Goal: Information Seeking & Learning: Learn about a topic

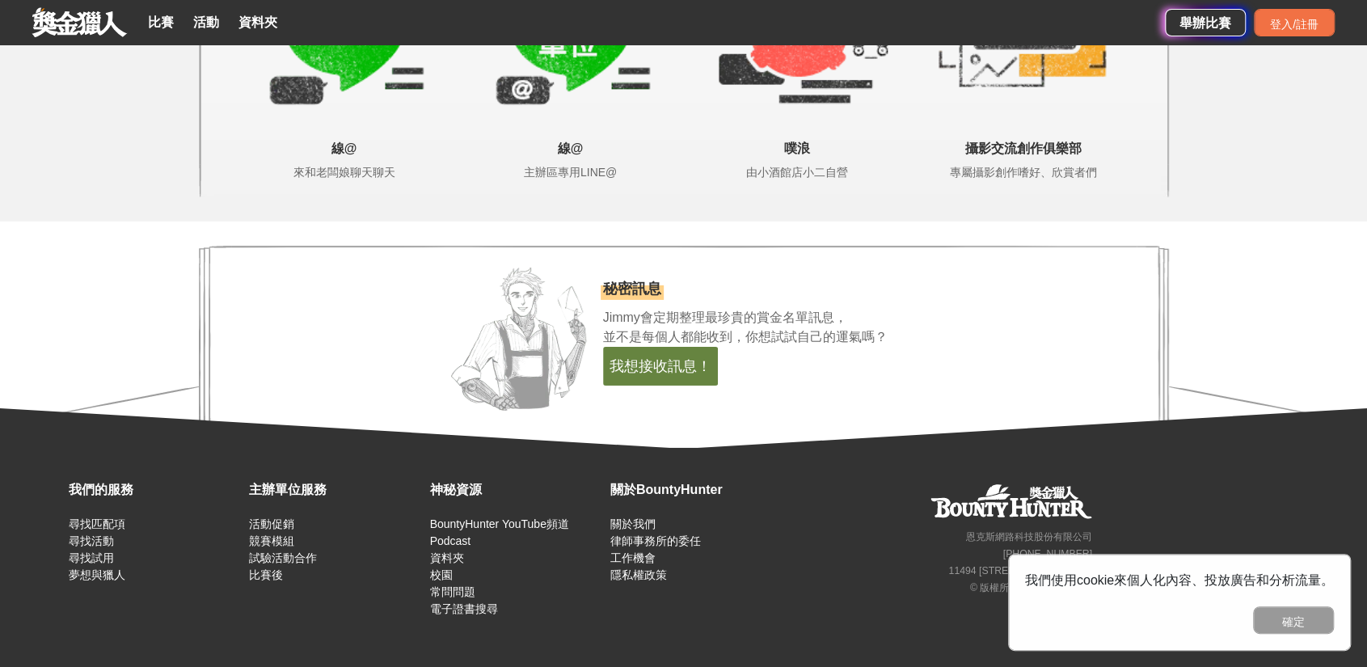
scroll to position [3418, 0]
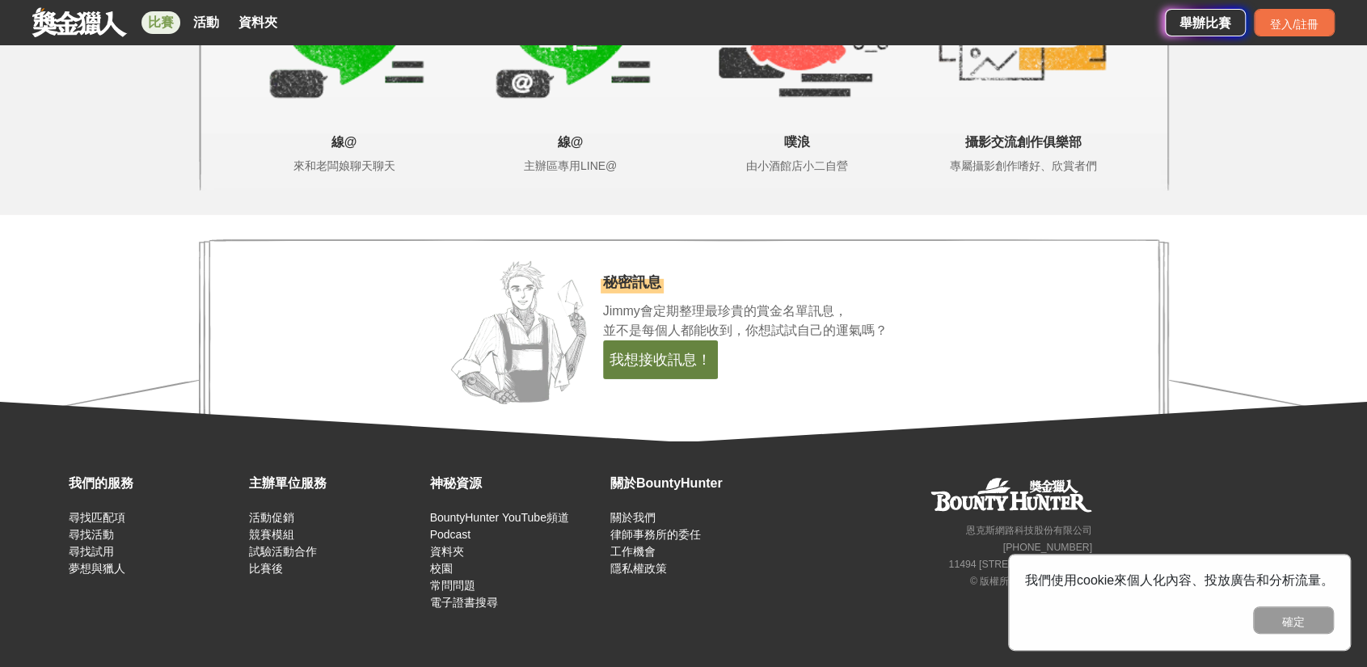
click at [154, 12] on link "比賽" at bounding box center [160, 22] width 39 height 23
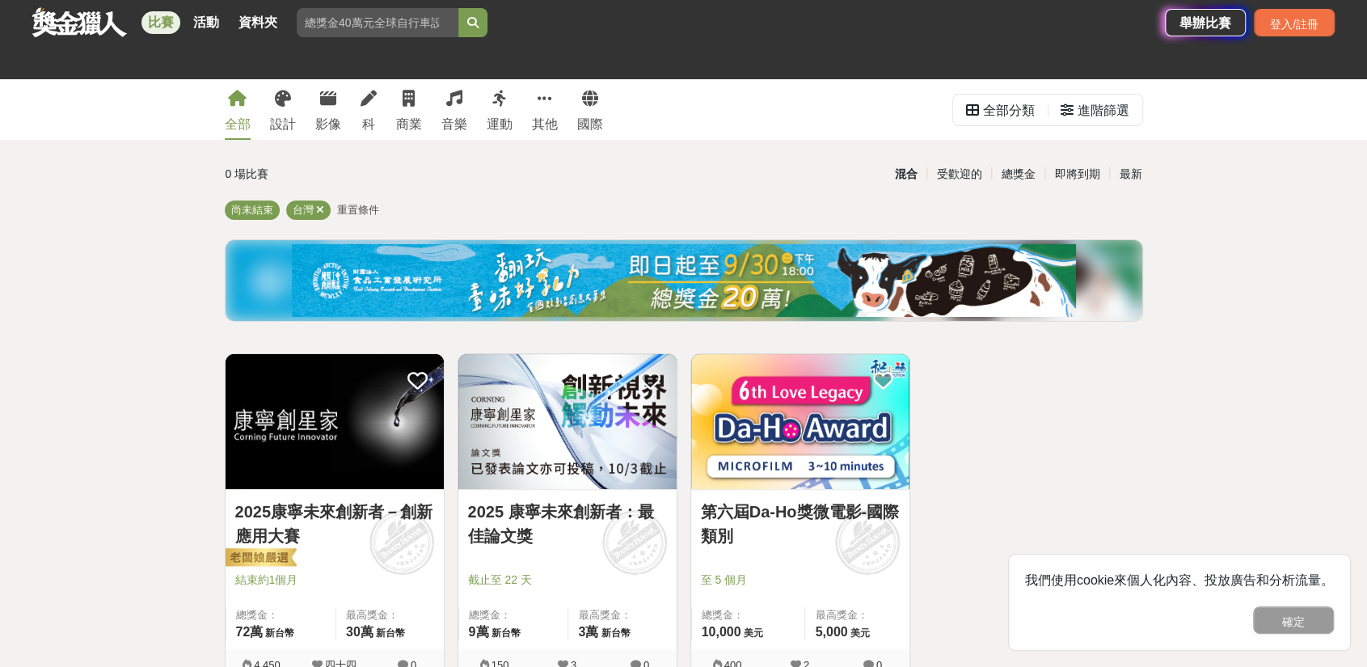
click at [268, 96] on div "全部 設計 影像 科 商業 音樂 運動 其他 國際" at bounding box center [414, 109] width 398 height 61
click at [276, 98] on icon at bounding box center [283, 99] width 16 height 16
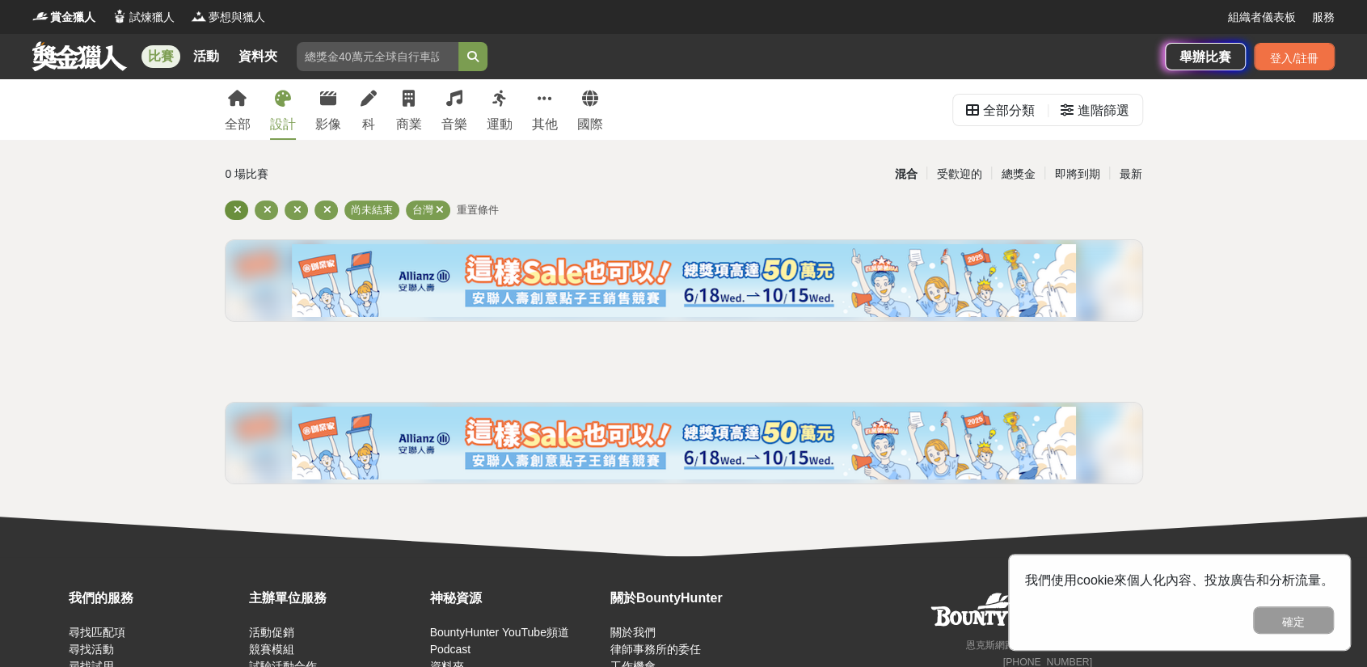
click at [238, 208] on icon at bounding box center [238, 210] width 8 height 11
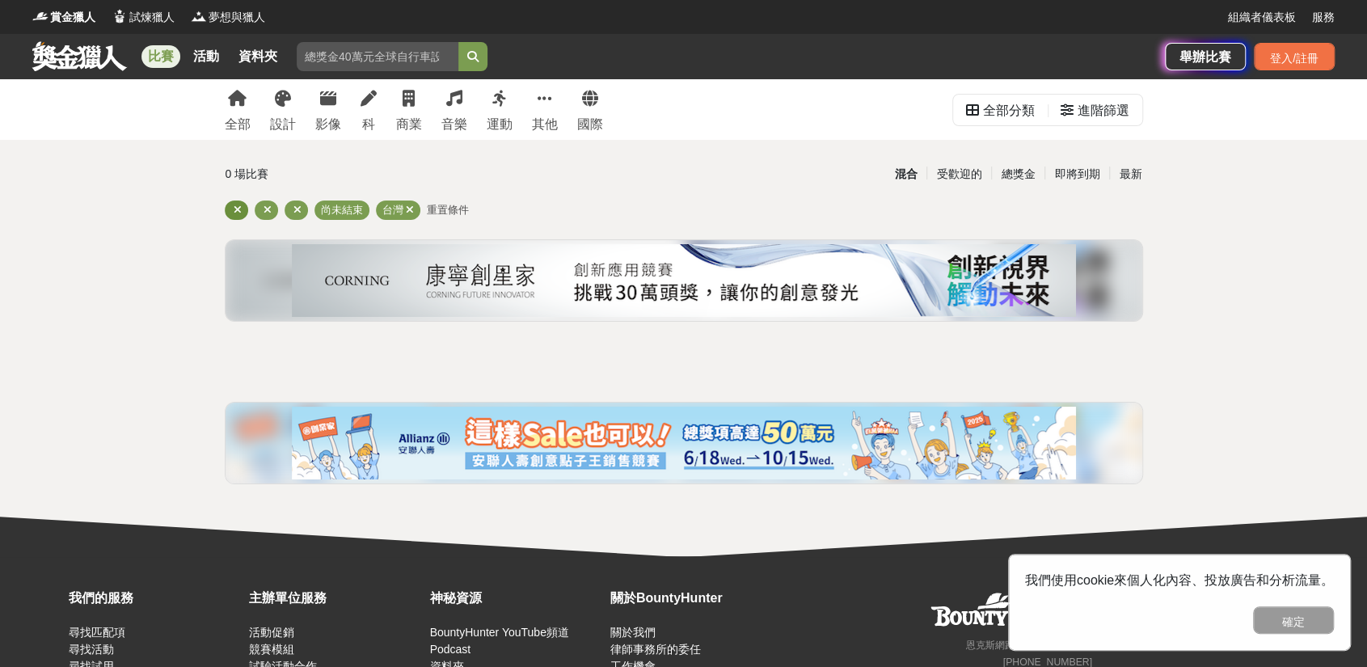
click at [243, 211] on div at bounding box center [236, 209] width 23 height 19
click at [230, 211] on div at bounding box center [236, 209] width 23 height 19
click at [294, 210] on icon at bounding box center [297, 210] width 8 height 11
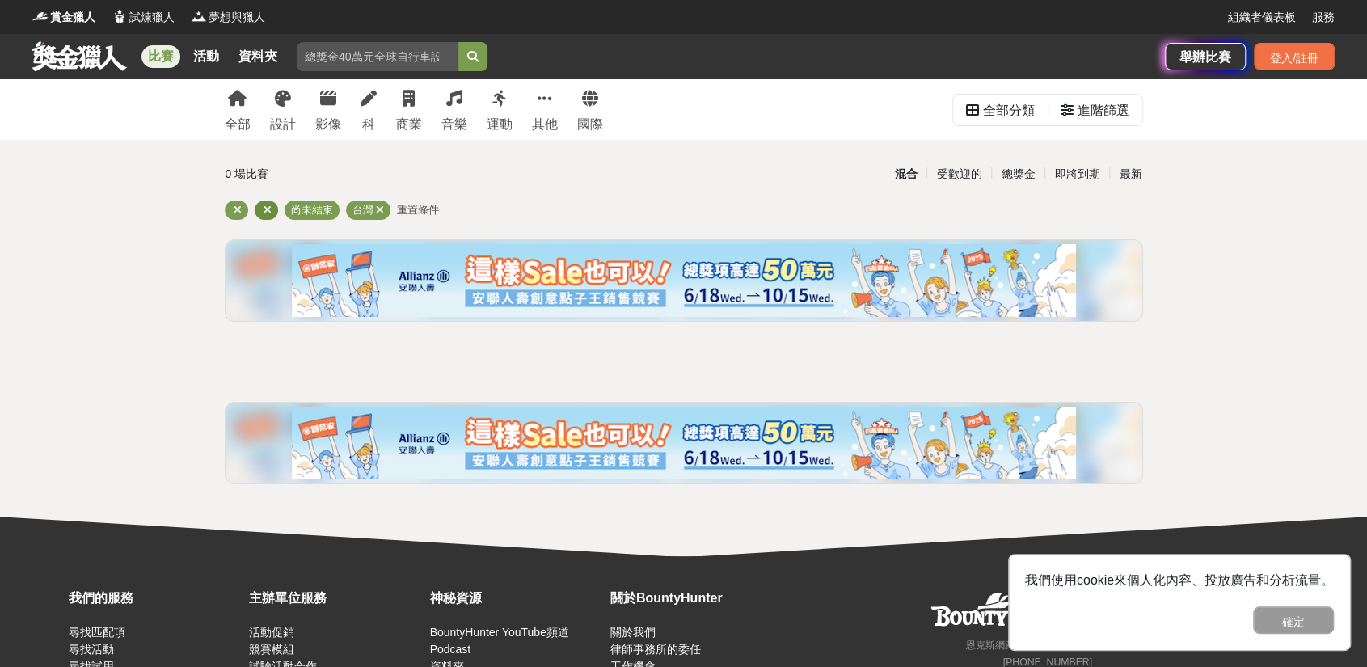
click at [261, 210] on div at bounding box center [266, 209] width 23 height 19
click at [265, 209] on icon at bounding box center [268, 210] width 8 height 11
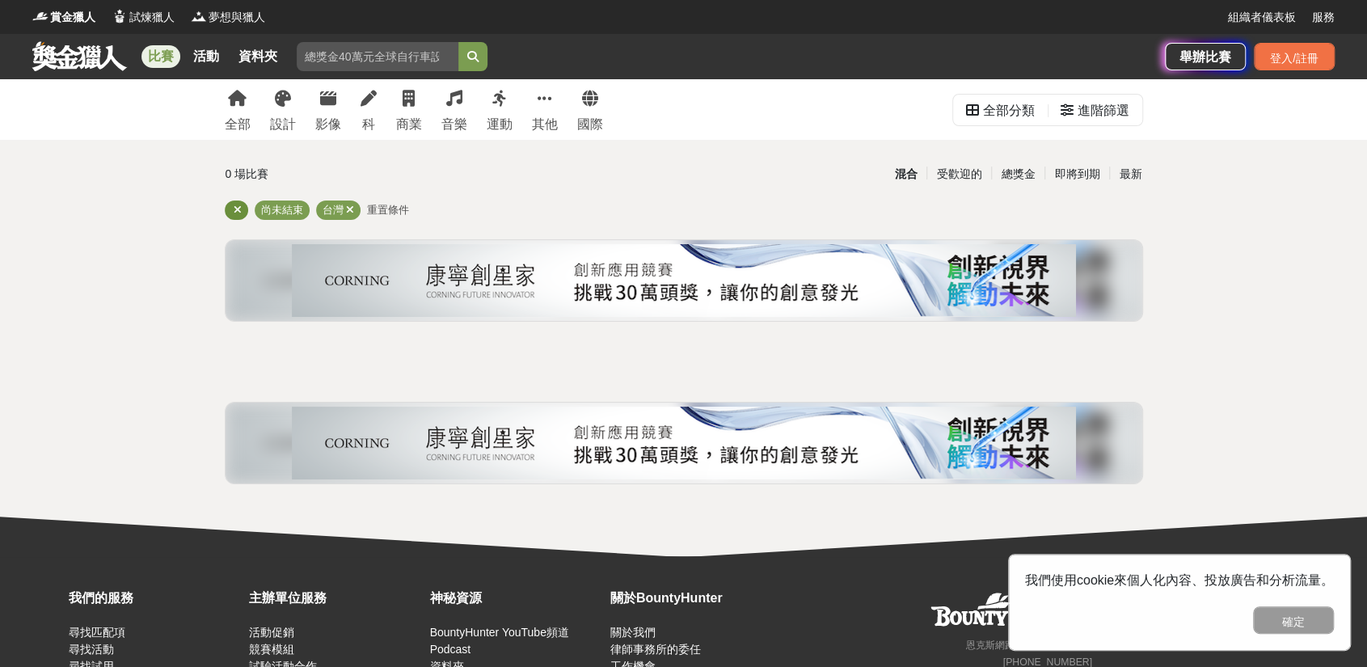
click at [234, 207] on icon at bounding box center [238, 210] width 8 height 11
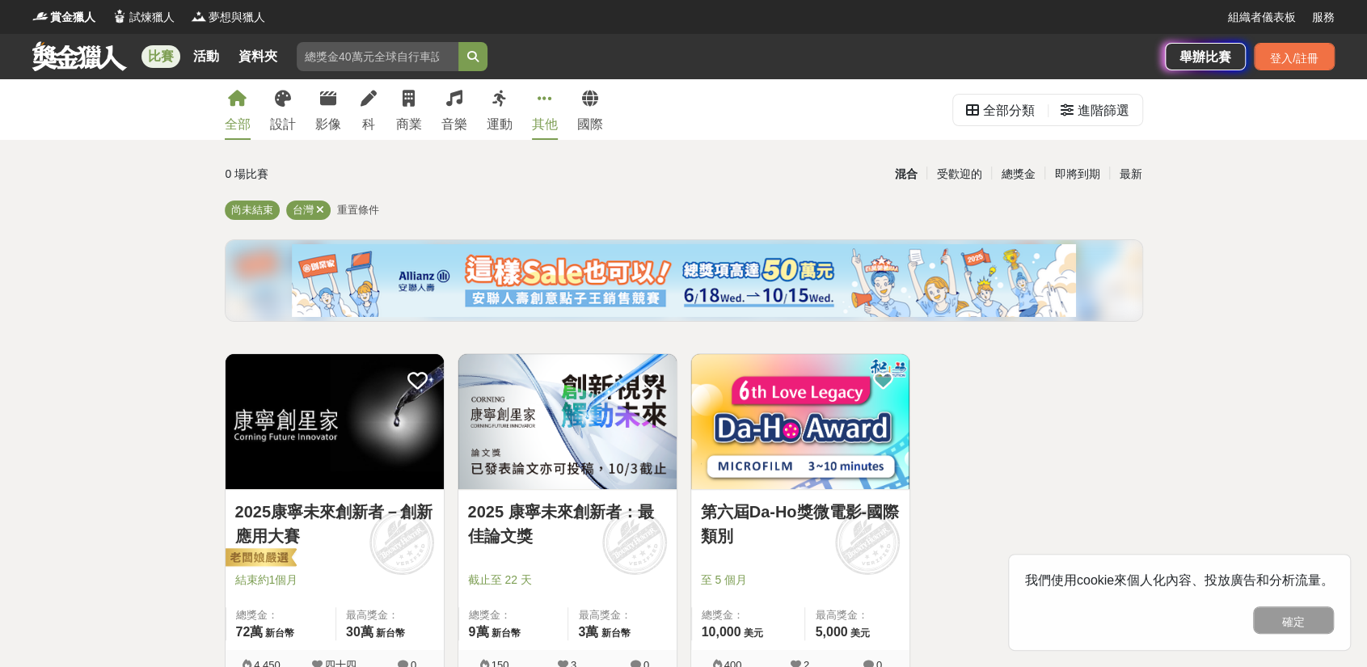
click at [543, 107] on link "其他" at bounding box center [545, 109] width 26 height 61
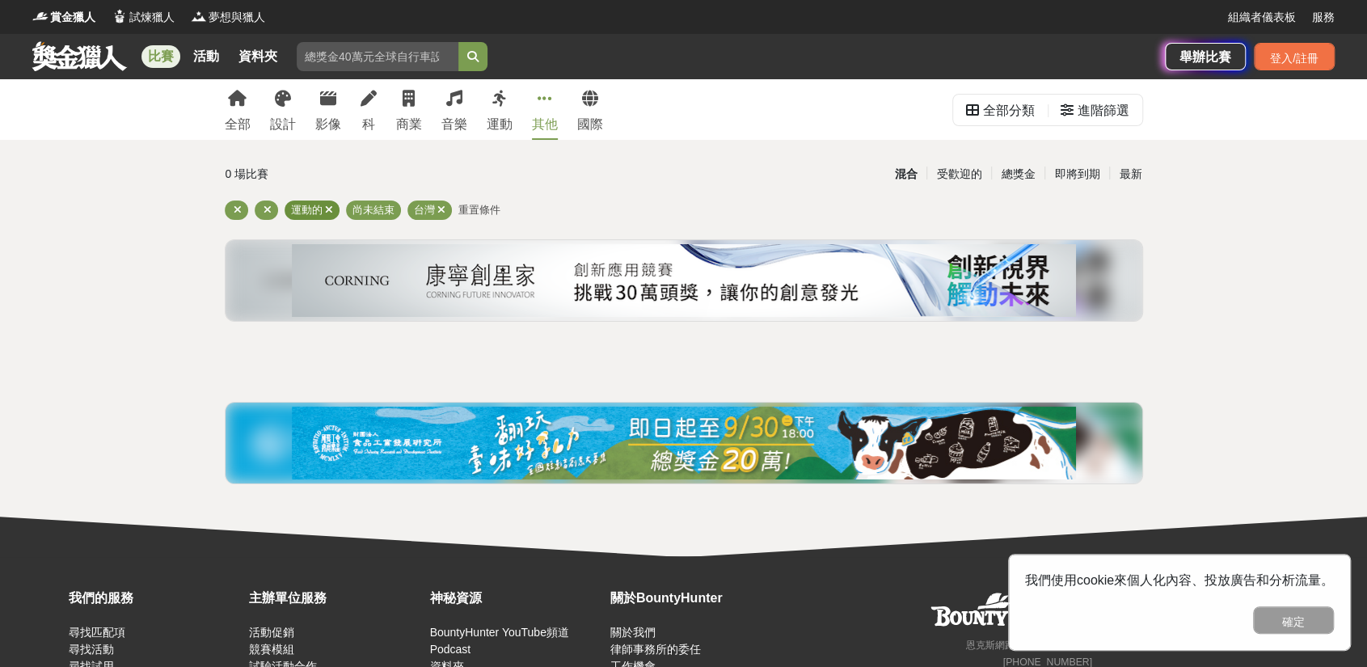
click at [328, 209] on icon at bounding box center [329, 210] width 8 height 11
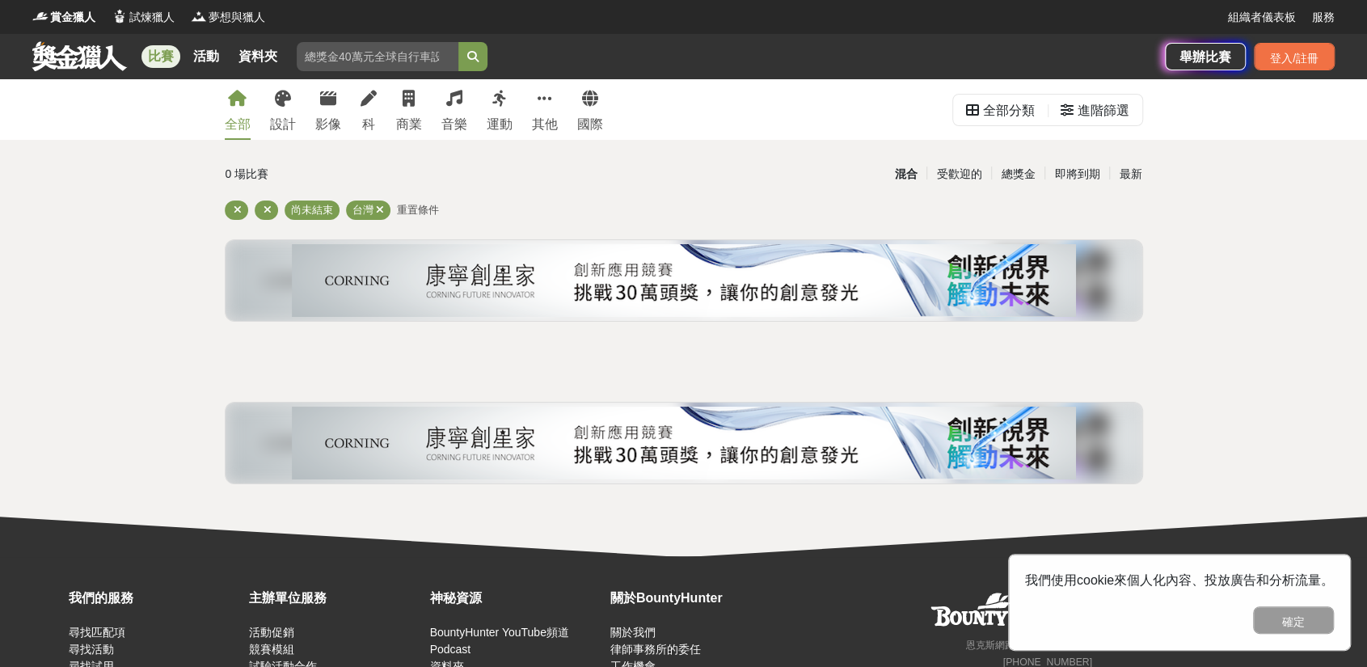
click at [230, 95] on icon at bounding box center [237, 99] width 19 height 16
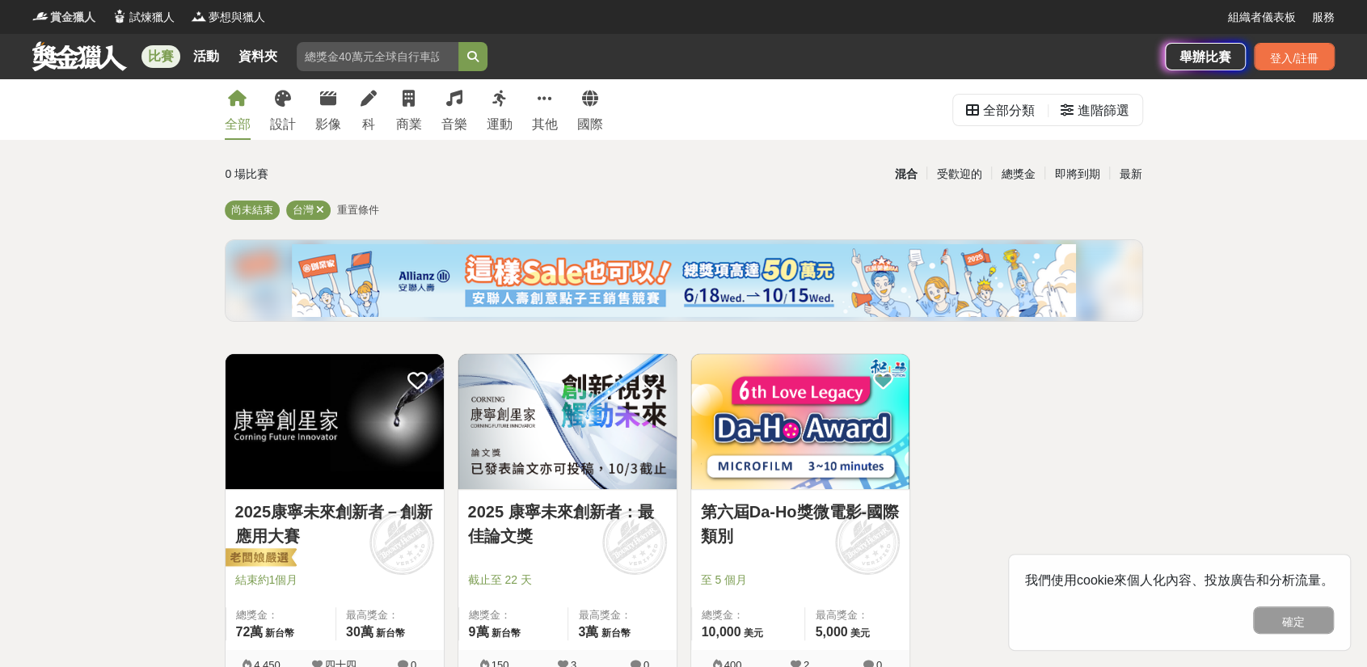
click at [72, 19] on font "賞金獵人" at bounding box center [72, 17] width 45 height 13
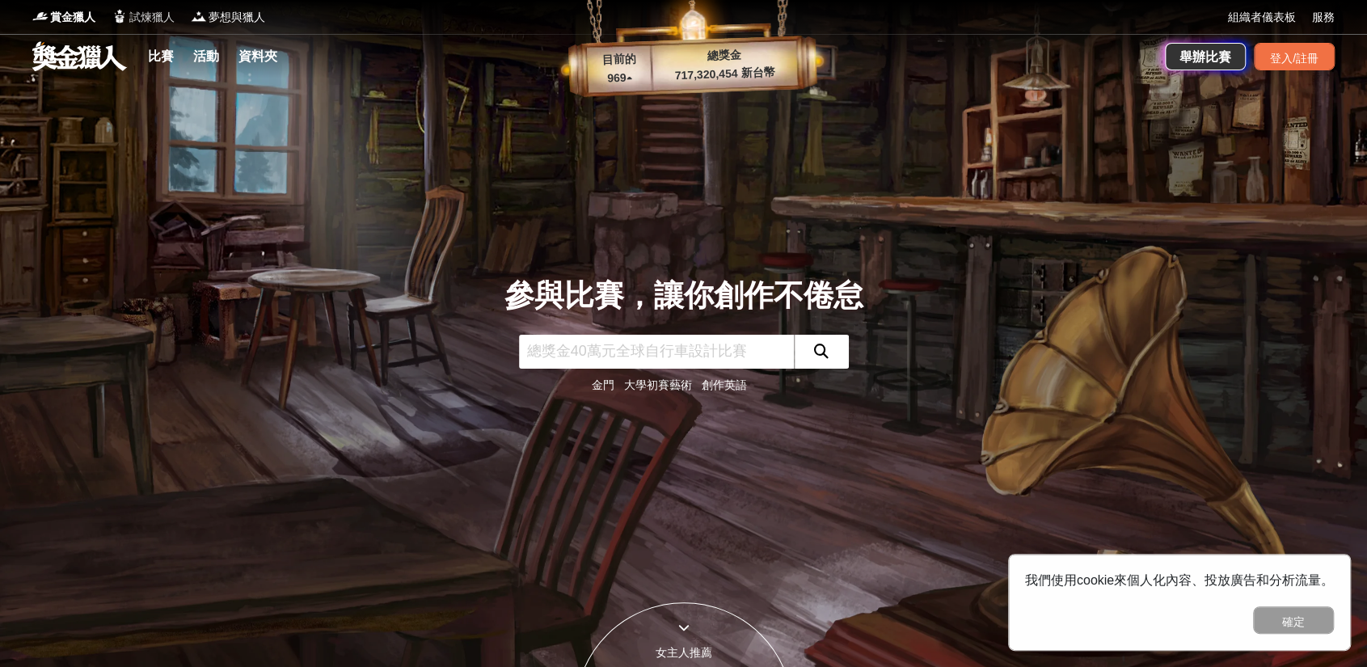
click at [140, 19] on font "試煉獵人" at bounding box center [151, 17] width 45 height 13
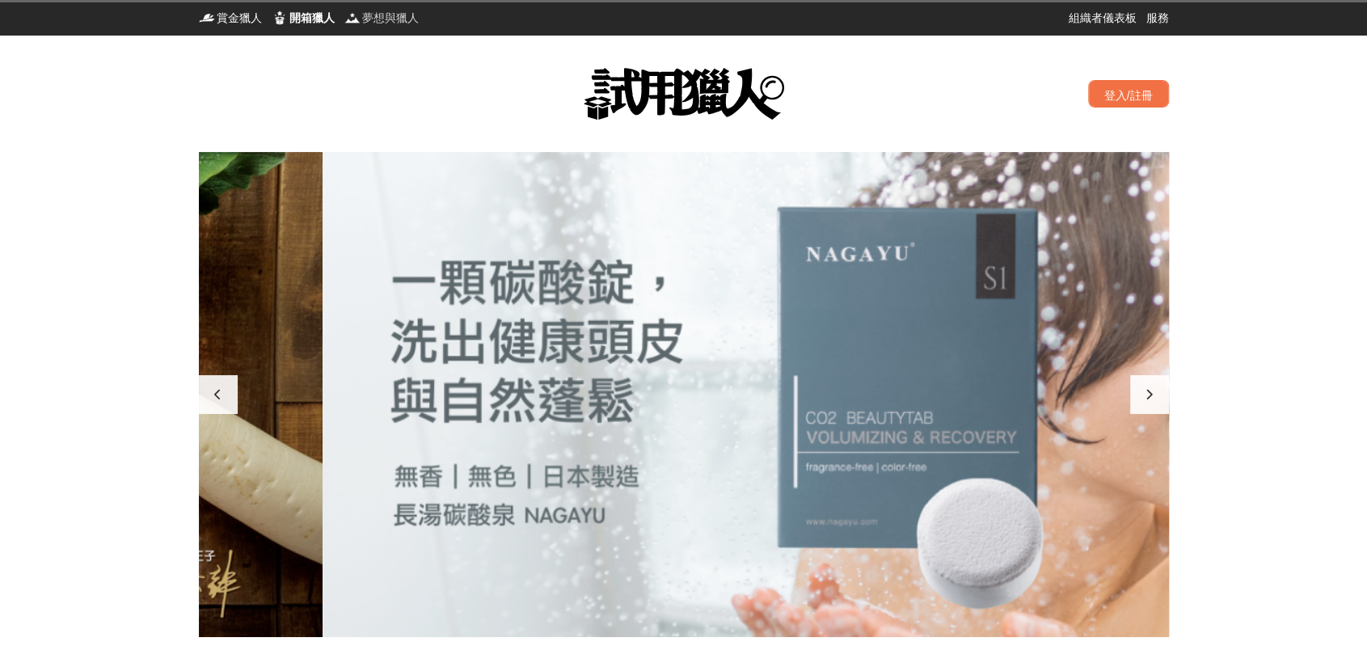
click at [382, 14] on font "夢想與獵人" at bounding box center [390, 17] width 57 height 13
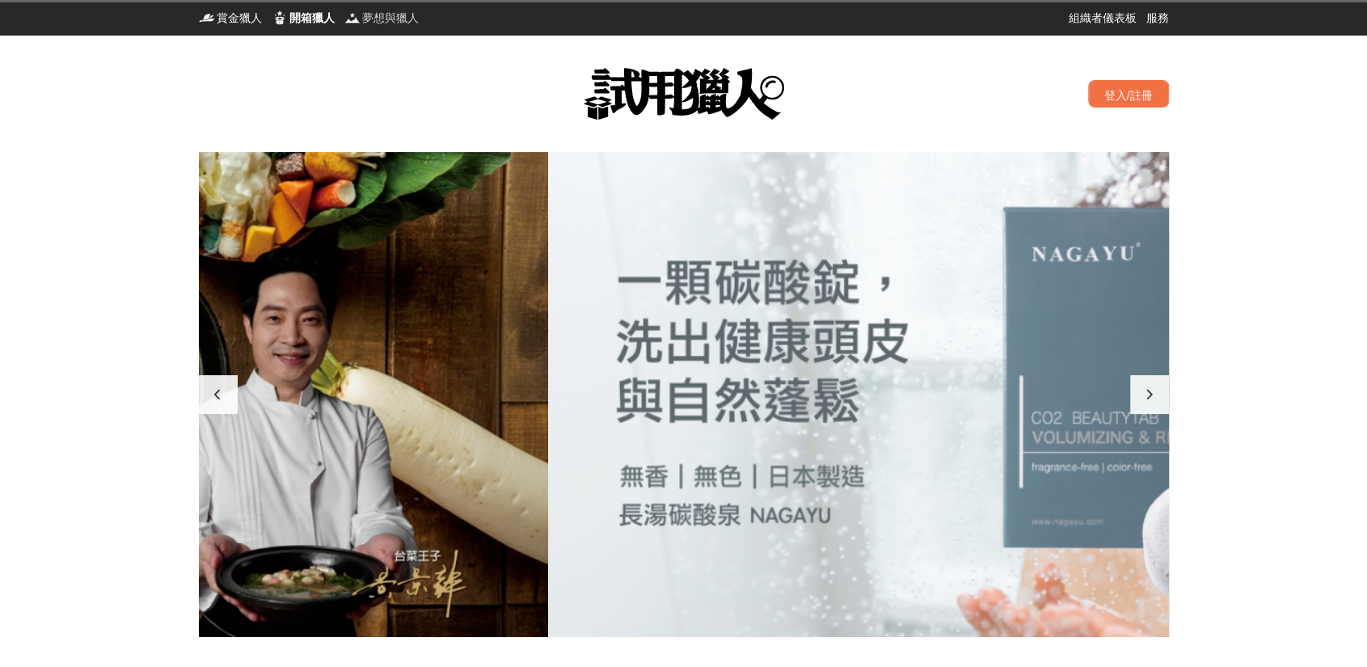
scroll to position [0, 1301]
